Goal: Task Accomplishment & Management: Use online tool/utility

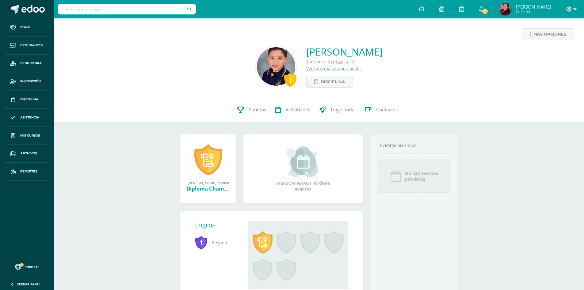
click at [27, 43] on span "Estudiantes" at bounding box center [31, 45] width 22 height 5
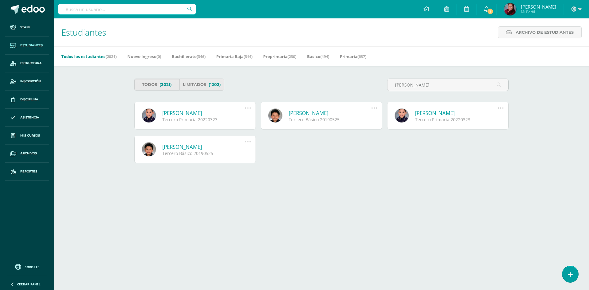
type input "Daniel Franco Zimeri"
click at [176, 118] on div "Tercero Primaria 20220323" at bounding box center [203, 120] width 82 height 6
click at [177, 113] on link "[PERSON_NAME]" at bounding box center [203, 112] width 82 height 7
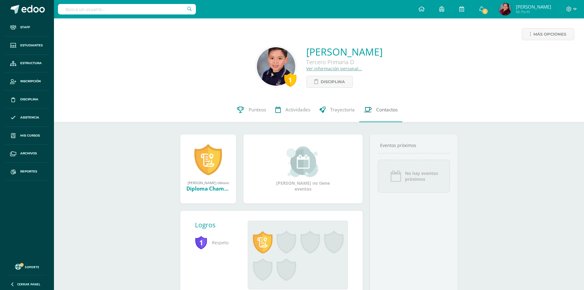
click at [383, 110] on span "Contactos" at bounding box center [386, 109] width 21 height 6
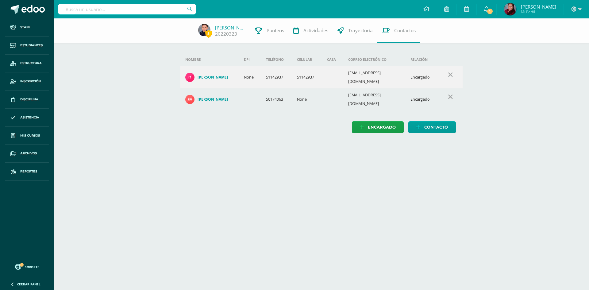
click at [220, 145] on html "Staff Estudiantes Estructura Inscripción Disciplina Asistencia Mis cursos Archi…" at bounding box center [294, 72] width 589 height 145
drag, startPoint x: 299, startPoint y: 211, endPoint x: 314, endPoint y: 216, distance: 16.3
click at [299, 145] on html "Staff Estudiantes Estructura Inscripción Disciplina Asistencia Mis cursos Archi…" at bounding box center [294, 72] width 589 height 145
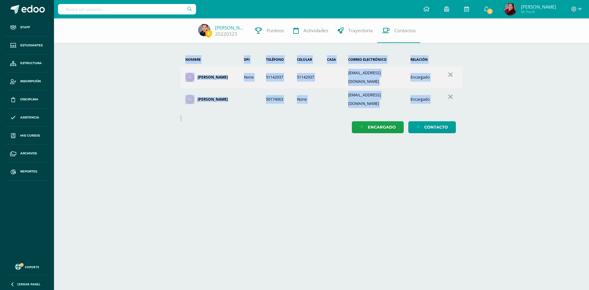
drag, startPoint x: 171, startPoint y: 49, endPoint x: 174, endPoint y: 113, distance: 63.9
click at [174, 113] on div "Nombre DPI Teléfono Celular Casa Correo electrónico Relación Irma Esperanza Zim…" at bounding box center [321, 81] width 302 height 127
click at [523, 145] on html "Staff Estudiantes Estructura Inscripción Disciplina Asistencia Mis cursos Archi…" at bounding box center [294, 72] width 589 height 145
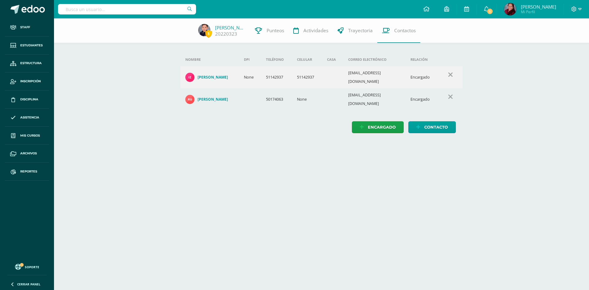
click at [281, 145] on html "Staff Estudiantes Estructura Inscripción Disciplina Asistencia Mis cursos Archi…" at bounding box center [294, 72] width 589 height 145
drag, startPoint x: 173, startPoint y: 49, endPoint x: 486, endPoint y: 101, distance: 317.6
click at [486, 101] on div "5 Daniel Franco 20220323 Punteos Actividades Trayectoria Contactos Agrega un nu…" at bounding box center [321, 81] width 535 height 127
click at [436, 145] on html "Staff Estudiantes Estructura Inscripción Disciplina Asistencia Mis cursos Archi…" at bounding box center [294, 72] width 589 height 145
drag, startPoint x: 173, startPoint y: 49, endPoint x: 498, endPoint y: 103, distance: 330.2
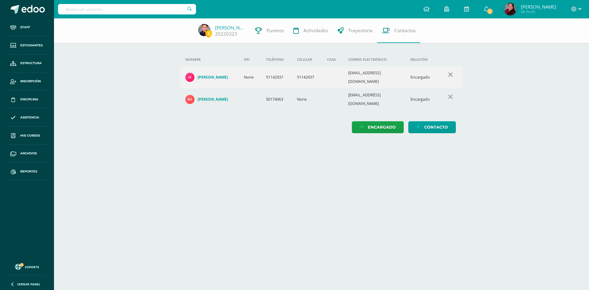
click at [498, 103] on div "5 Daniel Franco 20220323 Punteos Actividades Trayectoria Contactos Agrega un nu…" at bounding box center [321, 81] width 535 height 127
drag, startPoint x: 467, startPoint y: 164, endPoint x: 205, endPoint y: 90, distance: 271.7
click at [466, 145] on html "Staff Estudiantes Estructura Inscripción Disciplina Asistencia Mis cursos Archi…" at bounding box center [294, 72] width 589 height 145
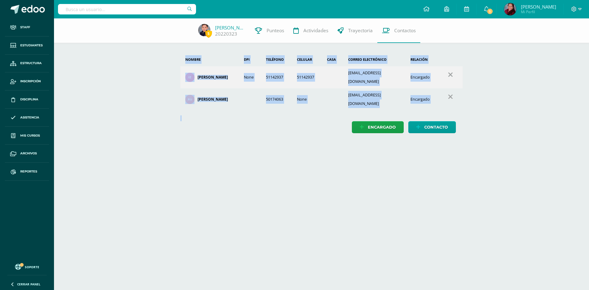
drag, startPoint x: 179, startPoint y: 51, endPoint x: 509, endPoint y: 111, distance: 334.8
click at [509, 111] on div "5 Daniel Franco 20220323 Punteos Actividades Trayectoria Contactos Agrega un nu…" at bounding box center [321, 81] width 535 height 127
click at [489, 145] on html "Staff Estudiantes Estructura Inscripción Disciplina Asistencia Mis cursos Archi…" at bounding box center [294, 72] width 589 height 145
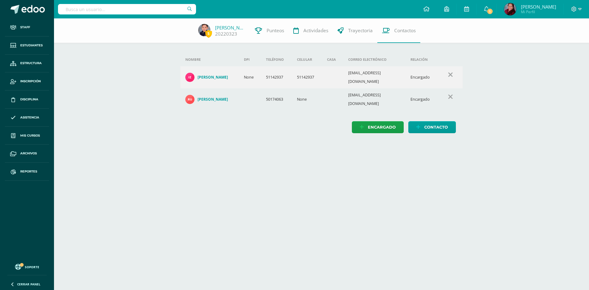
drag, startPoint x: 183, startPoint y: 52, endPoint x: 485, endPoint y: 93, distance: 305.2
click at [485, 93] on div "5 Daniel Franco 20220323 Punteos Actividades Trayectoria Contactos Agrega un nu…" at bounding box center [321, 81] width 535 height 127
click at [500, 145] on html "Staff Estudiantes Estructura Inscripción Disciplina Asistencia Mis cursos Archi…" at bounding box center [294, 72] width 589 height 145
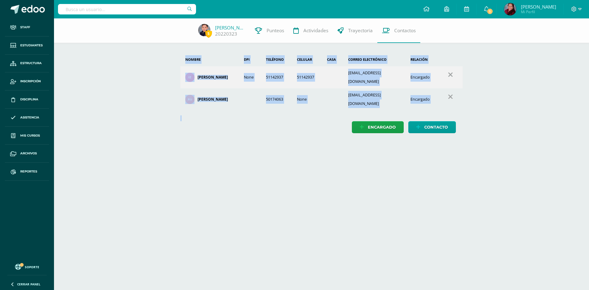
drag, startPoint x: 183, startPoint y: 59, endPoint x: 500, endPoint y: 137, distance: 326.4
click at [500, 137] on html "Staff Estudiantes Estructura Inscripción Disciplina Asistencia Mis cursos Archi…" at bounding box center [294, 72] width 589 height 145
click at [482, 145] on html "Staff Estudiantes Estructura Inscripción Disciplina Asistencia Mis cursos Archi…" at bounding box center [294, 72] width 589 height 145
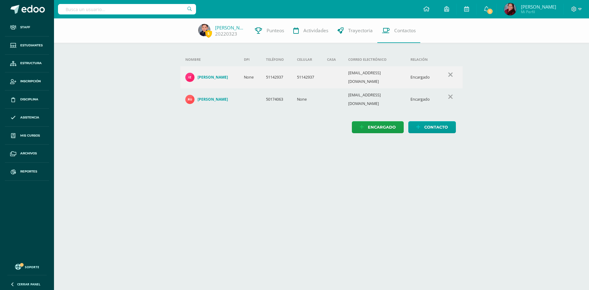
drag, startPoint x: 178, startPoint y: 55, endPoint x: 473, endPoint y: 102, distance: 298.1
click at [473, 102] on div "5 Daniel Franco 20220323 Punteos Actividades Trayectoria Contactos Agrega un nu…" at bounding box center [321, 81] width 535 height 127
click at [500, 145] on html "Staff Estudiantes Estructura Inscripción Disciplina Asistencia Mis cursos Archi…" at bounding box center [294, 72] width 589 height 145
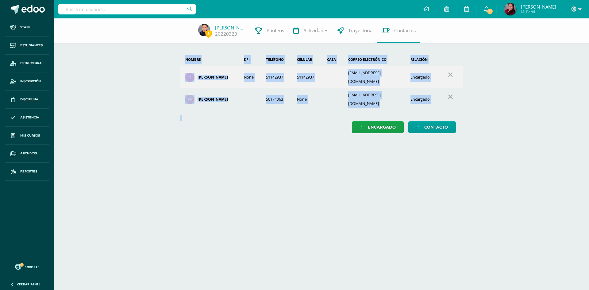
drag, startPoint x: 183, startPoint y: 57, endPoint x: 539, endPoint y: 111, distance: 360.4
click at [539, 111] on div "5 Daniel Franco 20220323 Punteos Actividades Trayectoria Contactos Agrega un nu…" at bounding box center [321, 81] width 535 height 127
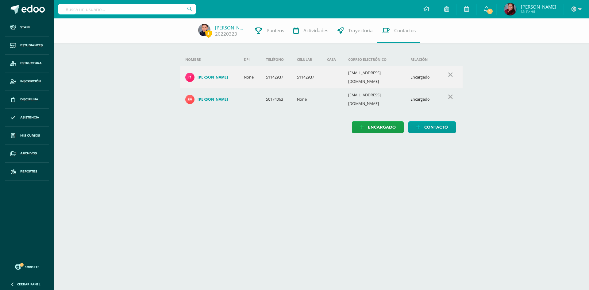
click at [174, 57] on div "Nombre DPI Teléfono Celular Casa Correo electrónico Relación Irma Esperanza Zim…" at bounding box center [321, 81] width 302 height 127
drag, startPoint x: 182, startPoint y: 57, endPoint x: 536, endPoint y: 105, distance: 357.9
click at [536, 105] on div "5 Daniel Franco 20220323 Punteos Actividades Trayectoria Contactos Agrega un nu…" at bounding box center [321, 81] width 535 height 127
drag, startPoint x: 498, startPoint y: 154, endPoint x: 493, endPoint y: 154, distance: 5.5
click at [498, 145] on html "Staff Estudiantes Estructura Inscripción Disciplina Asistencia Mis cursos Archi…" at bounding box center [294, 72] width 589 height 145
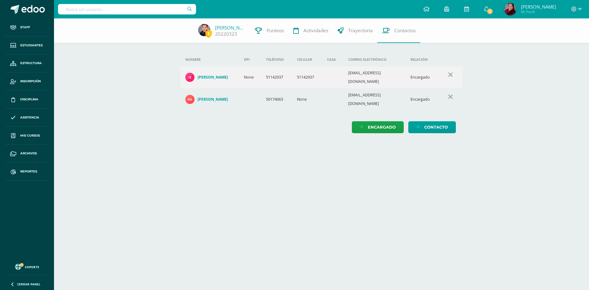
drag, startPoint x: 183, startPoint y: 59, endPoint x: 462, endPoint y: 105, distance: 282.5
click at [462, 105] on div "Nombre DPI Teléfono Celular Casa Correo electrónico Relación Irma Esperanza Zim…" at bounding box center [321, 93] width 282 height 80
drag, startPoint x: 525, startPoint y: 173, endPoint x: 246, endPoint y: 113, distance: 286.0
click at [525, 145] on html "Staff Estudiantes Estructura Inscripción Disciplina Asistencia Mis cursos Archi…" at bounding box center [294, 72] width 589 height 145
drag, startPoint x: 226, startPoint y: 61, endPoint x: 438, endPoint y: 95, distance: 214.0
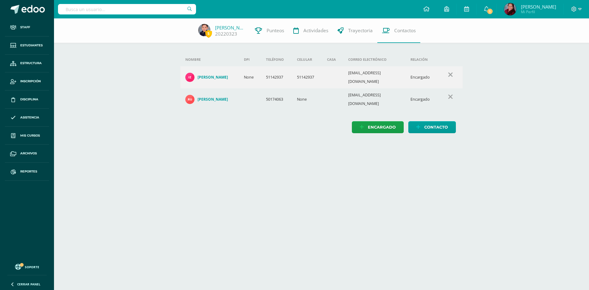
click at [438, 95] on div "Nombre DPI Teléfono Celular Casa Correo electrónico Relación Irma Esperanza Zim…" at bounding box center [321, 84] width 287 height 63
click at [487, 145] on html "Staff Estudiantes Estructura Inscripción Disciplina Asistencia Mis cursos Archi…" at bounding box center [294, 72] width 589 height 145
drag, startPoint x: 435, startPoint y: 103, endPoint x: 170, endPoint y: 59, distance: 268.5
click at [170, 59] on div "Nombre DPI Teléfono Celular Casa Correo electrónico Relación Irma Esperanza Zim…" at bounding box center [321, 81] width 302 height 127
click at [178, 138] on html "Staff Estudiantes Estructura Inscripción Disciplina Asistencia Mis cursos Archi…" at bounding box center [294, 72] width 589 height 145
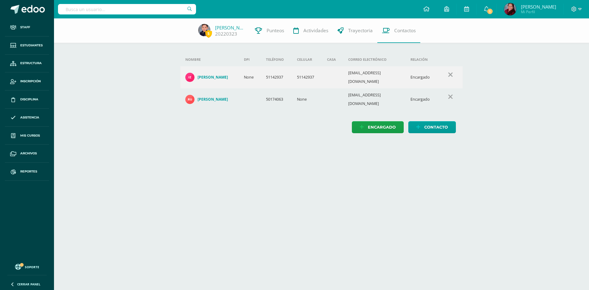
drag, startPoint x: 184, startPoint y: 59, endPoint x: 504, endPoint y: 123, distance: 326.2
click at [459, 100] on tbody "Nombre DPI Teléfono Celular Casa Correo electrónico Relación Irma Esperanza Zim…" at bounding box center [321, 82] width 282 height 58
click at [504, 123] on div "5 Daniel Franco 20220323 Punteos Actividades Trayectoria Contactos Agrega un nu…" at bounding box center [321, 81] width 535 height 127
drag, startPoint x: 437, startPoint y: 101, endPoint x: 172, endPoint y: 70, distance: 267.0
click at [172, 70] on div "Nombre DPI Teléfono Celular Casa Correo electrónico Relación Irma Esperanza Zim…" at bounding box center [321, 81] width 302 height 127
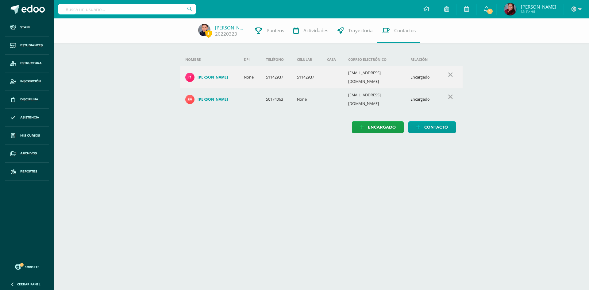
click at [201, 145] on html "Staff Estudiantes Estructura Inscripción Disciplina Asistencia Mis cursos Archi…" at bounding box center [294, 72] width 589 height 145
drag, startPoint x: 193, startPoint y: 61, endPoint x: 443, endPoint y: 91, distance: 252.6
click at [443, 91] on tbody "Nombre DPI Teléfono Celular Casa Correo electrónico Relación Irma Esperanza Zim…" at bounding box center [321, 82] width 282 height 58
click at [400, 145] on html "Staff Estudiantes Estructura Inscripción Disciplina Asistencia Mis cursos Archi…" at bounding box center [294, 72] width 589 height 145
click at [216, 25] on link "Daniel Franco" at bounding box center [230, 28] width 31 height 6
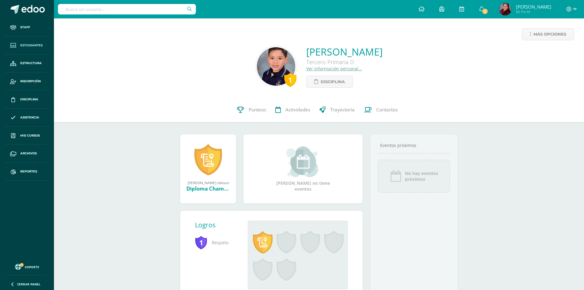
click at [31, 44] on span "Estudiantes" at bounding box center [31, 45] width 22 height 5
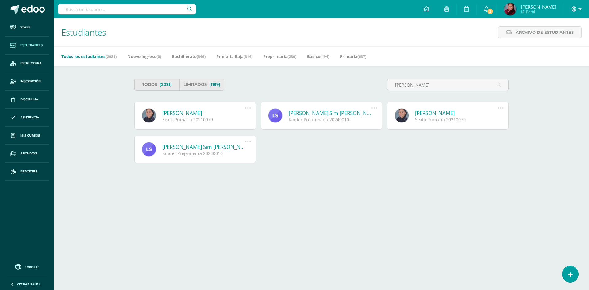
type input "luz maria"
click at [188, 113] on link "Luz Maria Sofia Ramírez Ajanel" at bounding box center [203, 112] width 82 height 7
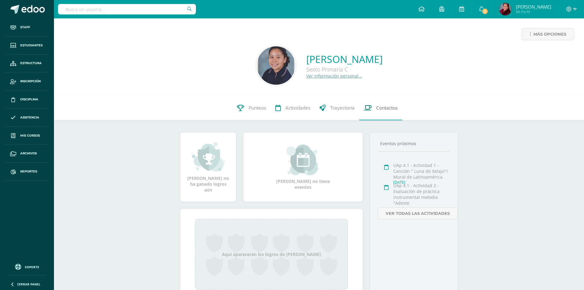
click at [386, 110] on span "Contactos" at bounding box center [386, 108] width 21 height 6
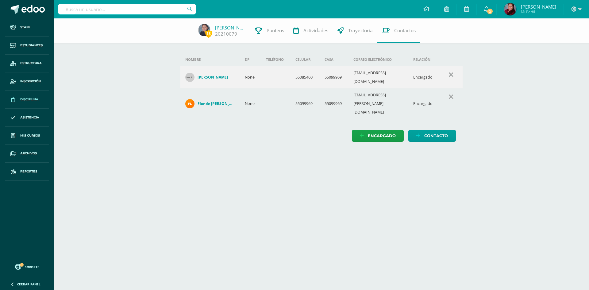
click at [27, 101] on span "Disciplina" at bounding box center [29, 99] width 18 height 5
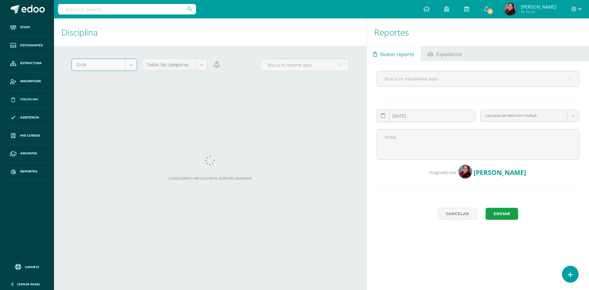
select select "cycle"
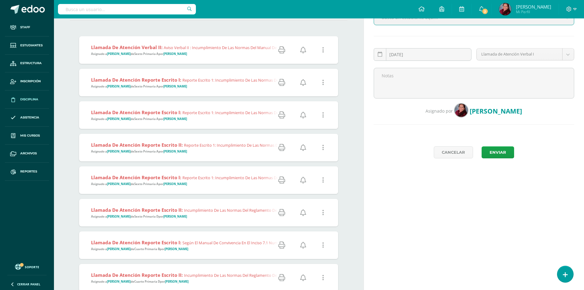
scroll to position [123, 0]
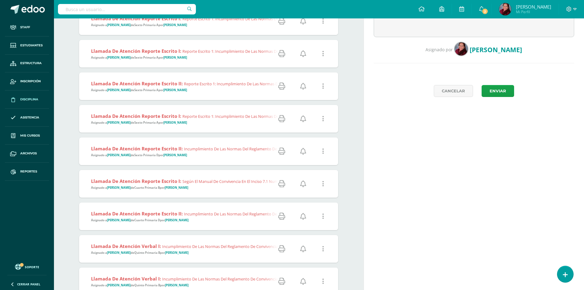
click at [281, 216] on icon at bounding box center [281, 216] width 7 height 7
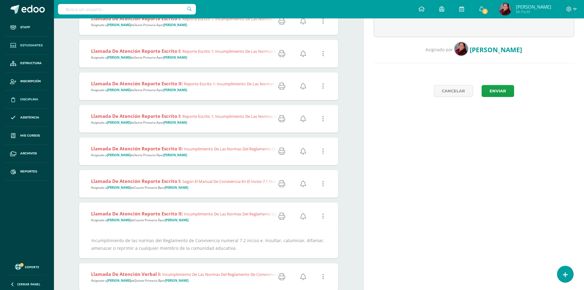
click at [28, 51] on link "Estudiantes" at bounding box center [27, 45] width 44 height 18
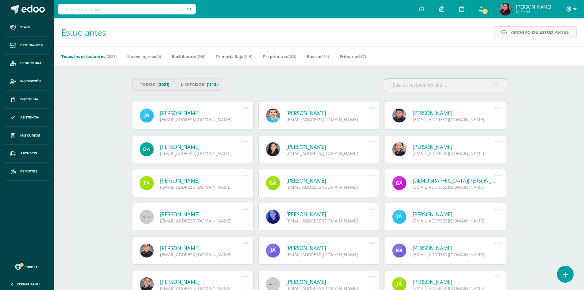
click at [24, 172] on span "Reportes" at bounding box center [28, 171] width 17 height 5
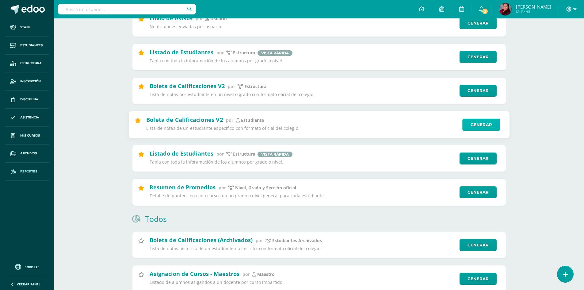
click at [473, 124] on link "Generar" at bounding box center [481, 124] width 38 height 12
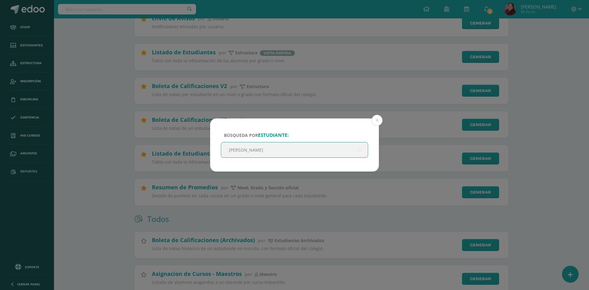
type input "[PERSON_NAME]"
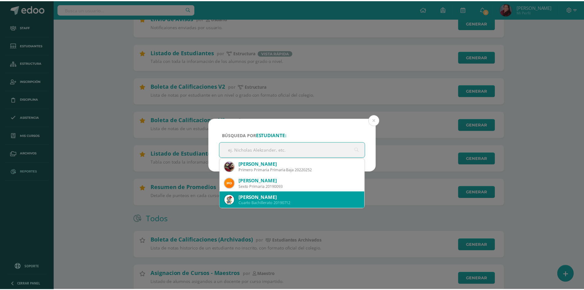
scroll to position [33, 0]
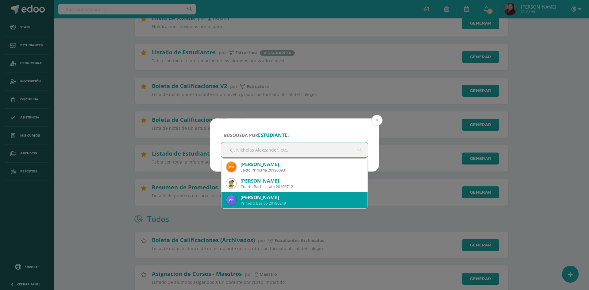
type input "Mario Ortiz"
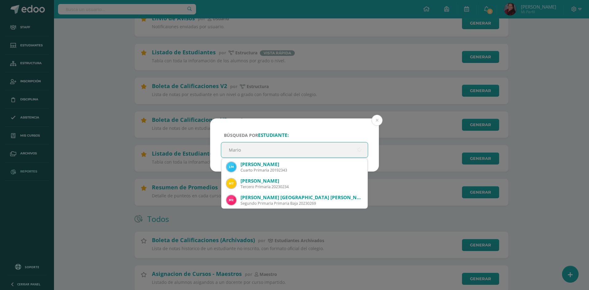
type input "Mario"
type input "Mario Ortiz"
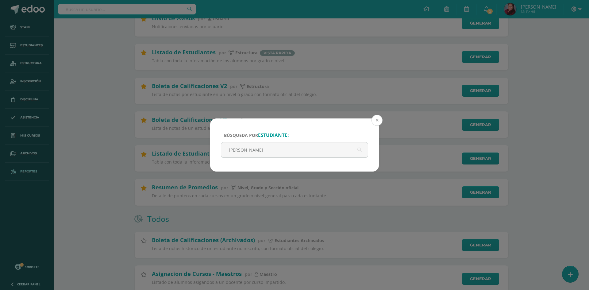
click at [378, 120] on button at bounding box center [376, 120] width 11 height 11
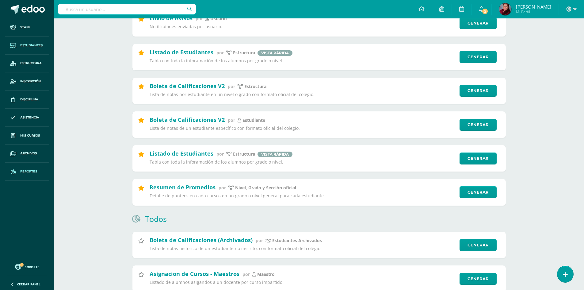
click at [21, 46] on span "Estudiantes" at bounding box center [31, 45] width 22 height 5
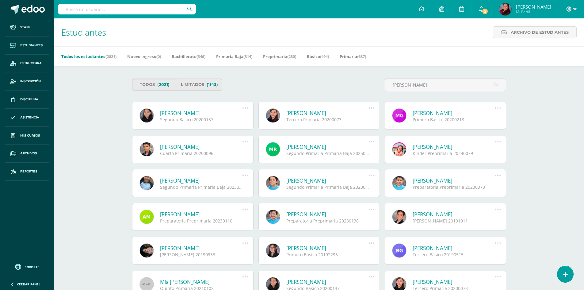
type input "[PERSON_NAME]"
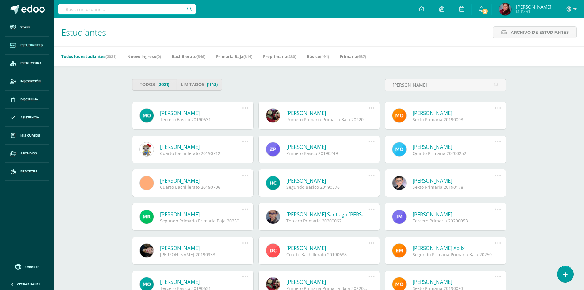
click at [439, 147] on link "[PERSON_NAME]" at bounding box center [454, 146] width 82 height 7
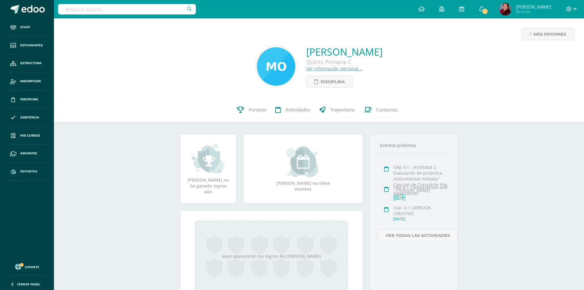
click at [29, 171] on span "Reportes" at bounding box center [28, 171] width 17 height 5
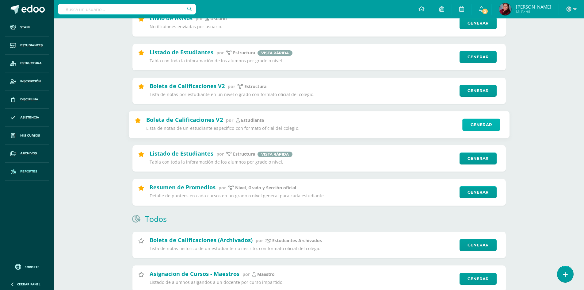
click at [487, 127] on link "Generar" at bounding box center [481, 124] width 38 height 12
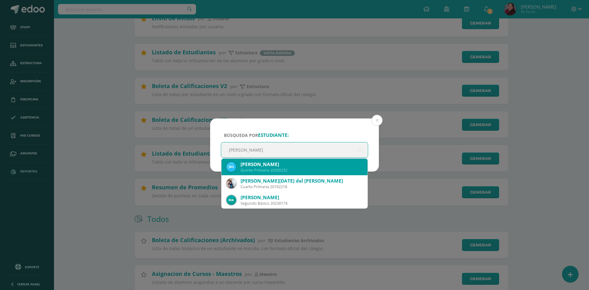
type input "[PERSON_NAME]"
click at [329, 171] on div "Quinto Primaria 20200252" at bounding box center [301, 169] width 122 height 5
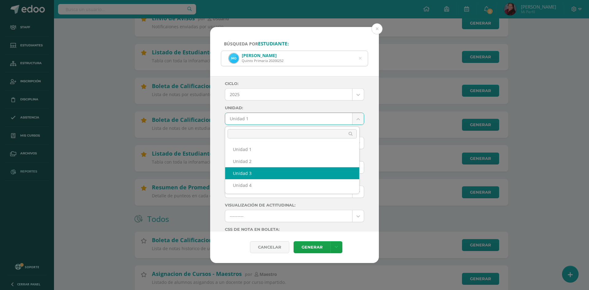
select select "Unidad 3"
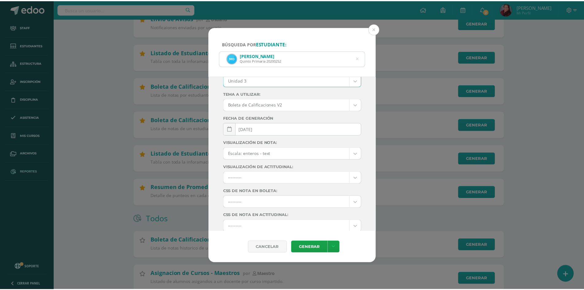
scroll to position [61, 0]
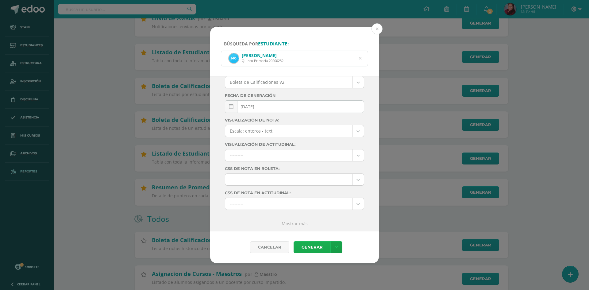
click at [311, 247] on link "Generar" at bounding box center [311, 247] width 37 height 12
click at [379, 28] on button at bounding box center [376, 28] width 11 height 11
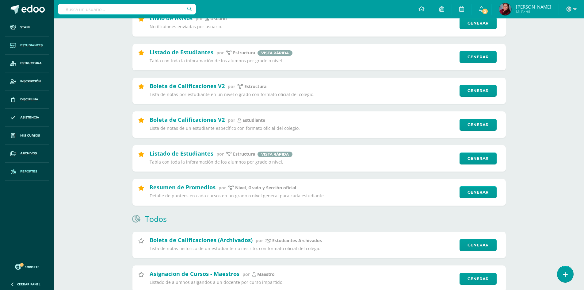
click at [35, 43] on span "Estudiantes" at bounding box center [31, 45] width 22 height 5
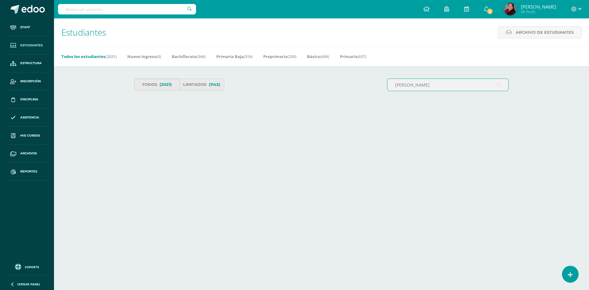
type input "[PERSON_NAME]"
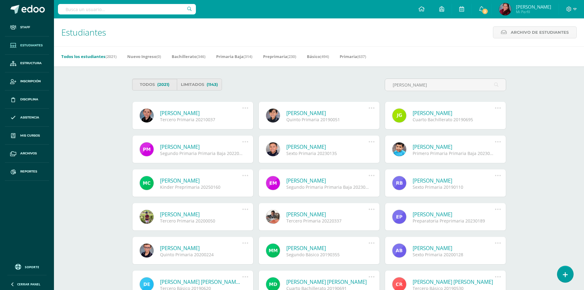
click at [180, 113] on link "[PERSON_NAME]" at bounding box center [201, 112] width 82 height 7
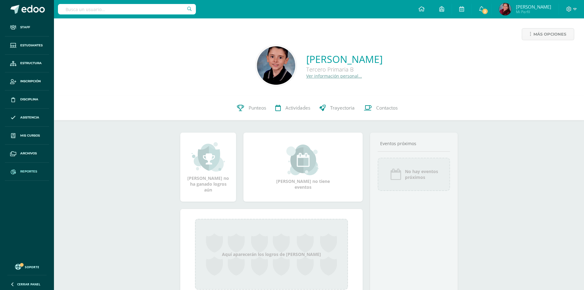
click at [24, 172] on span "Reportes" at bounding box center [28, 171] width 17 height 5
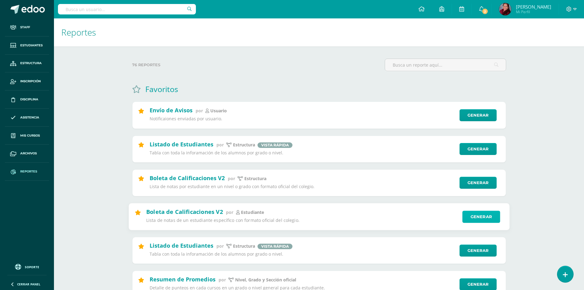
click at [476, 216] on link "Generar" at bounding box center [481, 216] width 38 height 12
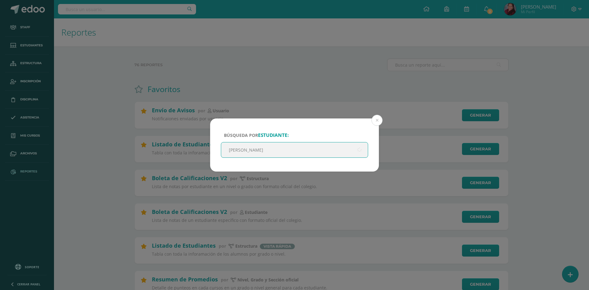
type input "Belen Torres"
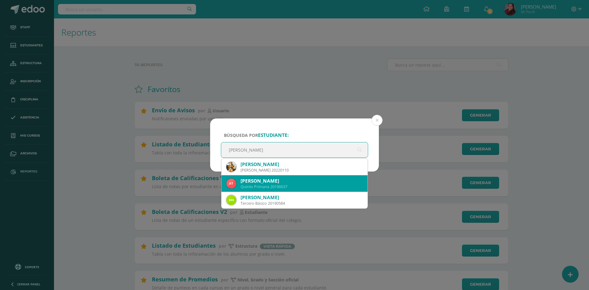
click at [302, 185] on div "Quinto Primaria 20190037" at bounding box center [301, 186] width 122 height 5
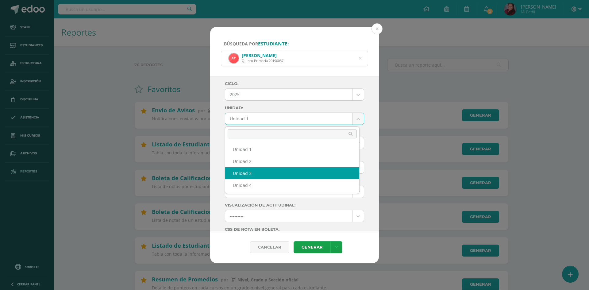
select select "Unidad 3"
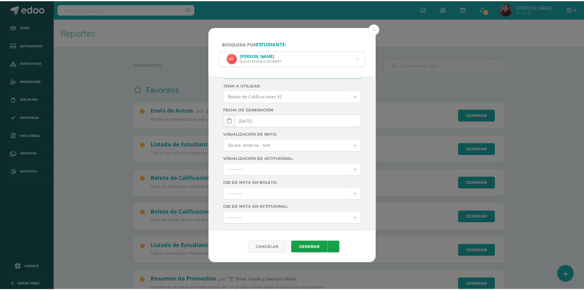
scroll to position [61, 0]
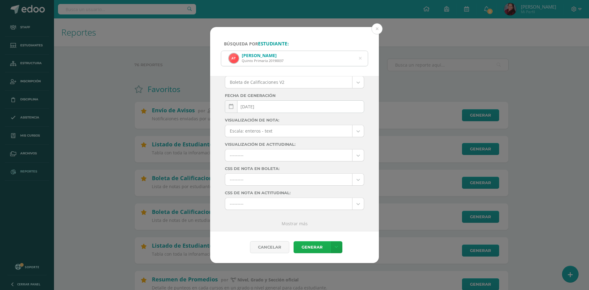
click at [313, 253] on link "Generar" at bounding box center [311, 247] width 37 height 12
click at [375, 26] on button at bounding box center [376, 28] width 11 height 11
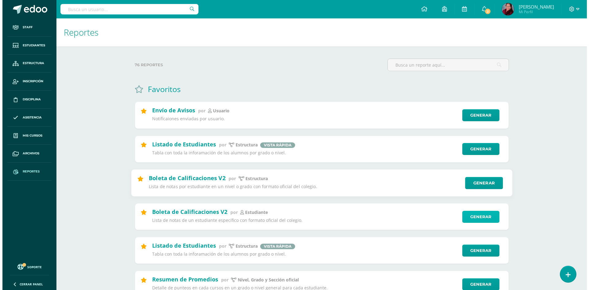
scroll to position [92, 0]
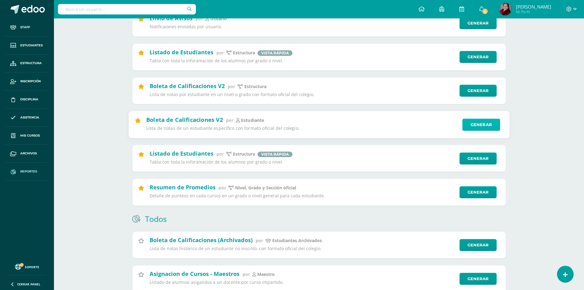
click at [487, 126] on link "Generar" at bounding box center [481, 124] width 38 height 12
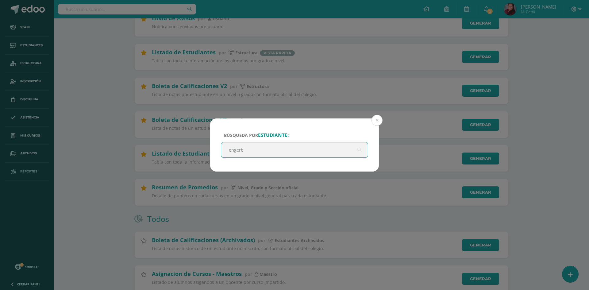
type input "enger"
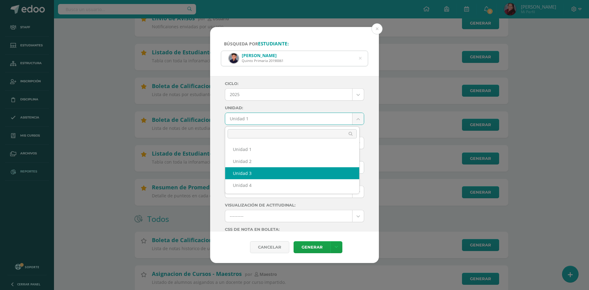
select select "Unidad 3"
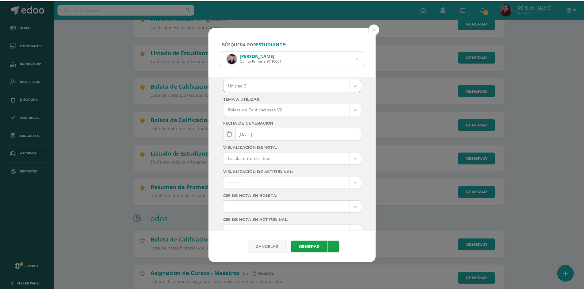
scroll to position [61, 0]
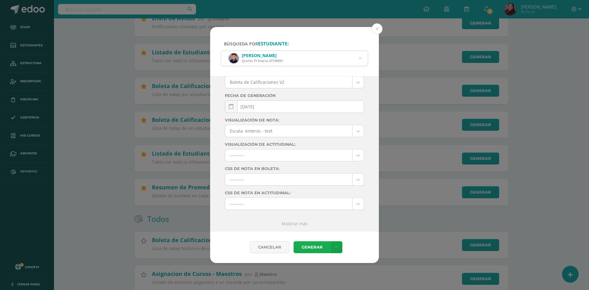
click at [317, 242] on link "Generar" at bounding box center [311, 247] width 37 height 12
click at [379, 26] on button at bounding box center [376, 28] width 11 height 11
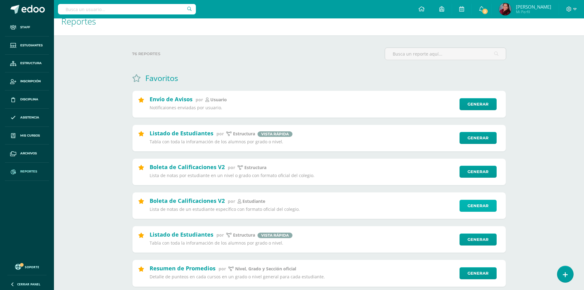
scroll to position [0, 0]
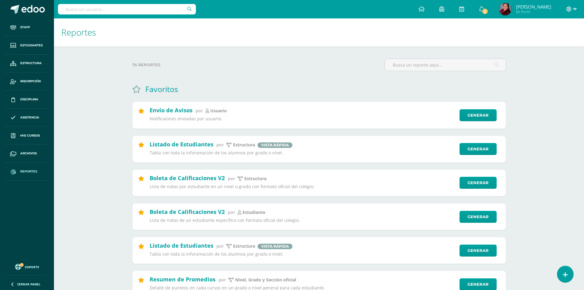
click at [569, 9] on icon at bounding box center [569, 9] width 6 height 6
click at [558, 42] on span "Cerrar sesión" at bounding box center [556, 42] width 28 height 6
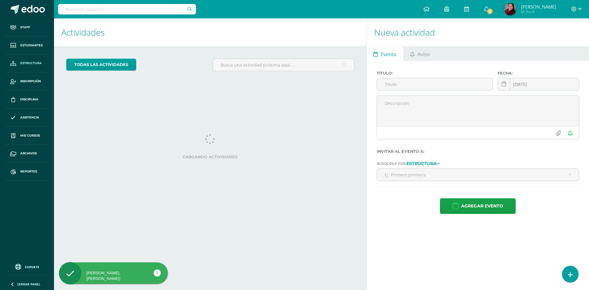
click at [36, 56] on link "Estructura" at bounding box center [27, 64] width 44 height 18
click at [35, 43] on span "Estudiantes" at bounding box center [31, 45] width 22 height 5
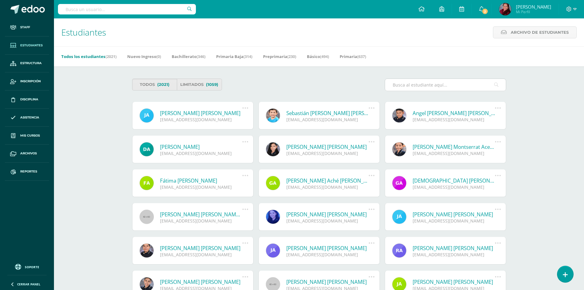
click at [447, 84] on input "text" at bounding box center [445, 85] width 121 height 12
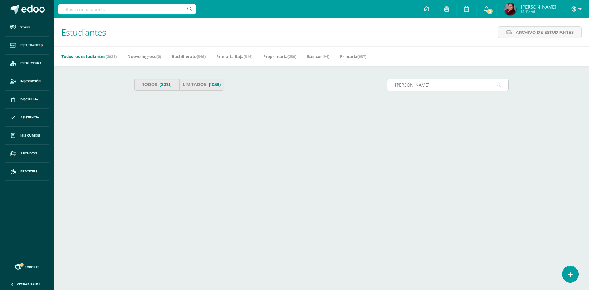
type input "dayana salvatierra"
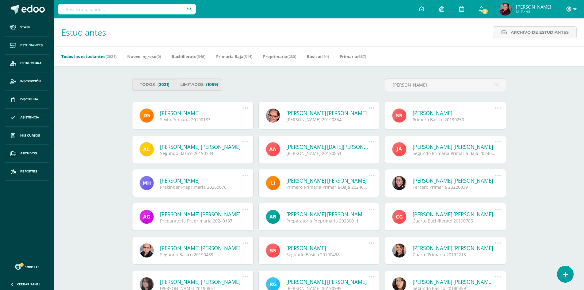
click at [197, 113] on link "Dayanna Silvana Salvatierra Orellana" at bounding box center [201, 112] width 82 height 7
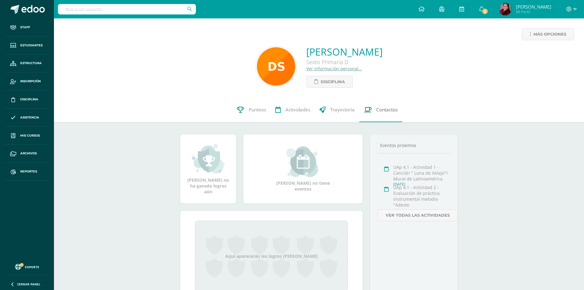
click at [387, 109] on span "Contactos" at bounding box center [386, 109] width 21 height 6
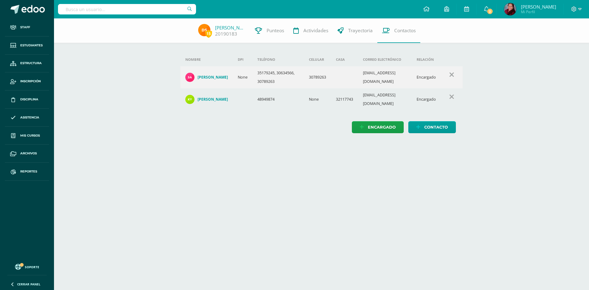
click at [318, 145] on html "Staff Estudiantes Estructura Inscripción Disciplina Asistencia Mis cursos Archi…" at bounding box center [294, 72] width 589 height 145
click at [577, 9] on span at bounding box center [576, 9] width 10 height 7
click at [560, 41] on span "Cerrar sesión" at bounding box center [561, 42] width 28 height 6
